Goal: Transaction & Acquisition: Purchase product/service

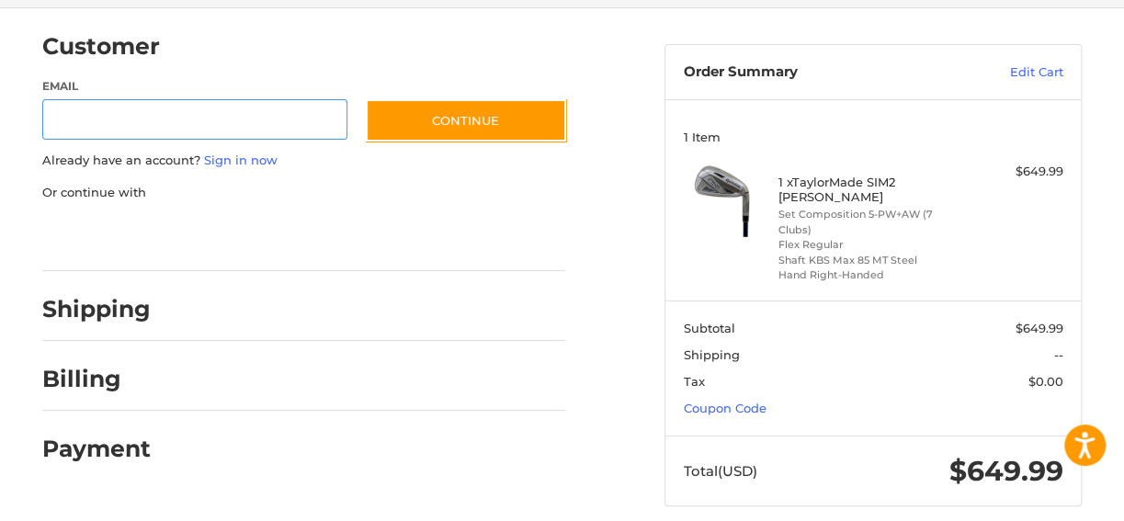
scroll to position [143, 0]
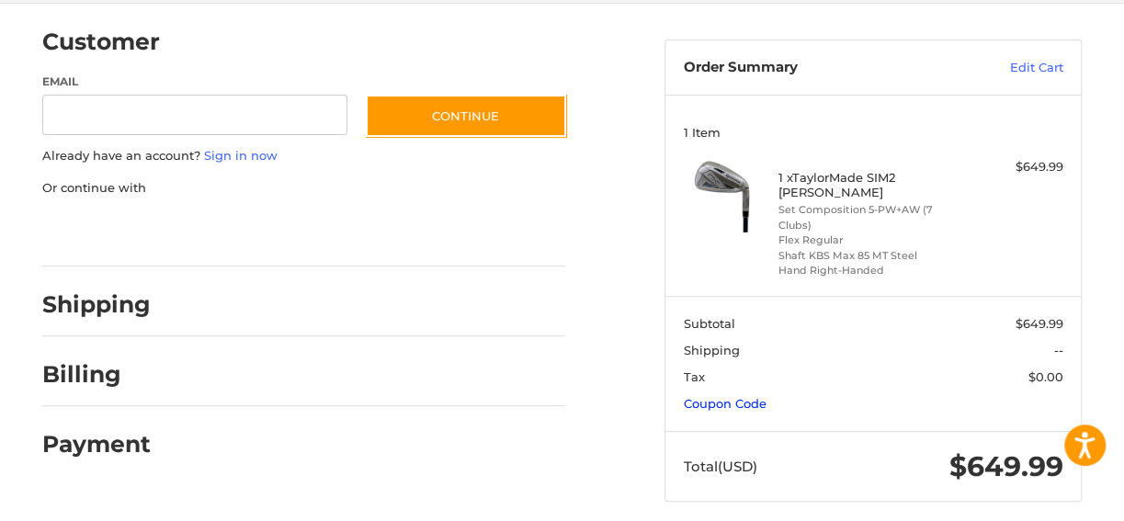
click at [724, 396] on link "Coupon Code" at bounding box center [725, 403] width 83 height 15
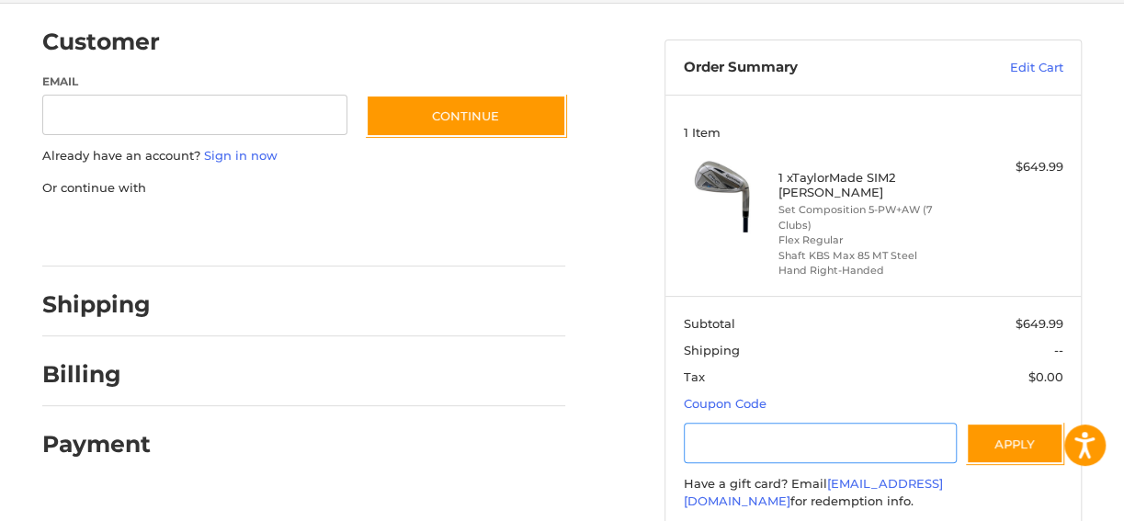
click at [724, 423] on input "Gift Certificate or Coupon Code" at bounding box center [821, 443] width 274 height 41
type input "******"
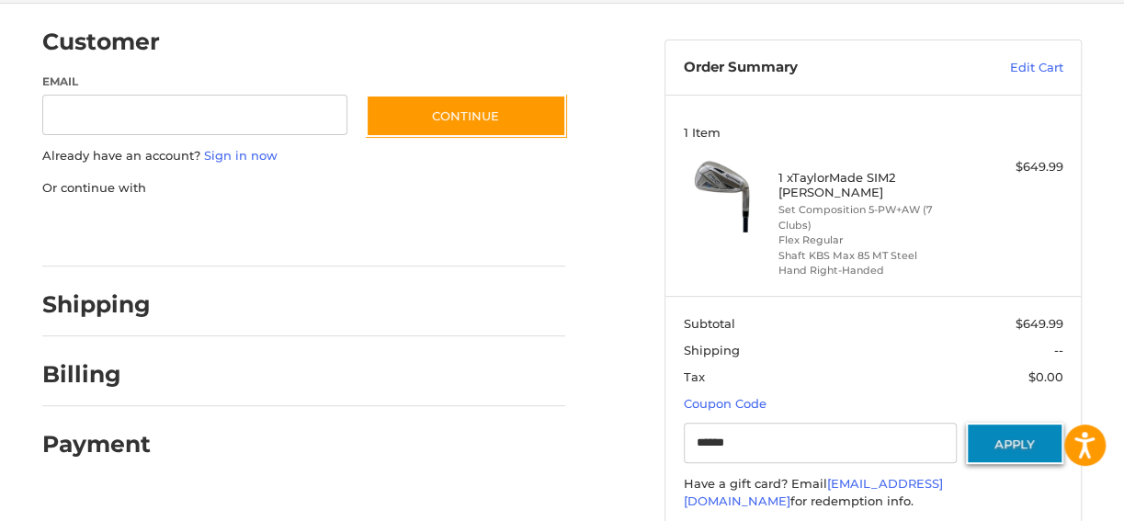
click at [993, 429] on button "Apply" at bounding box center [1014, 443] width 97 height 41
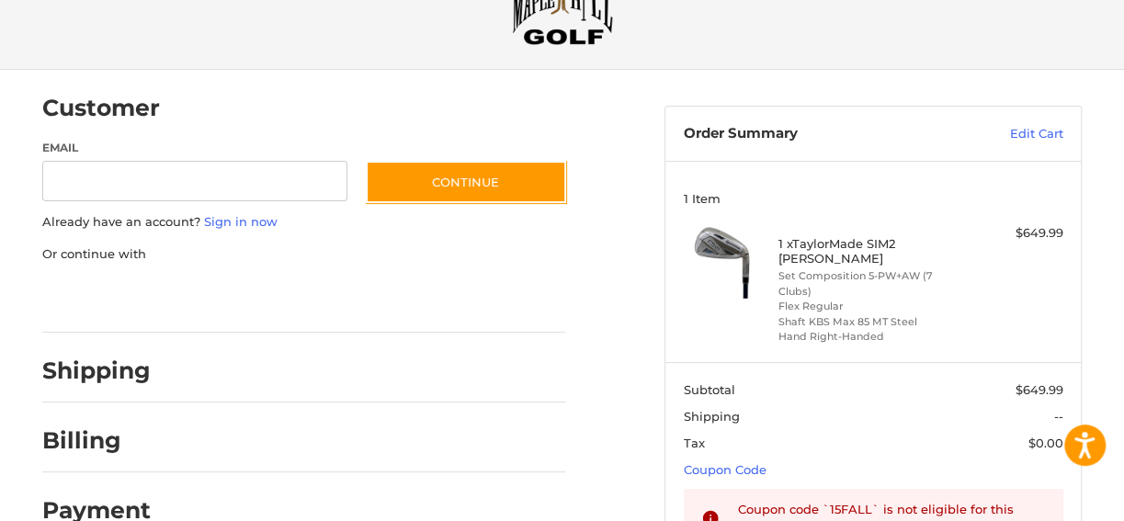
scroll to position [0, 0]
